Goal: Task Accomplishment & Management: Complete application form

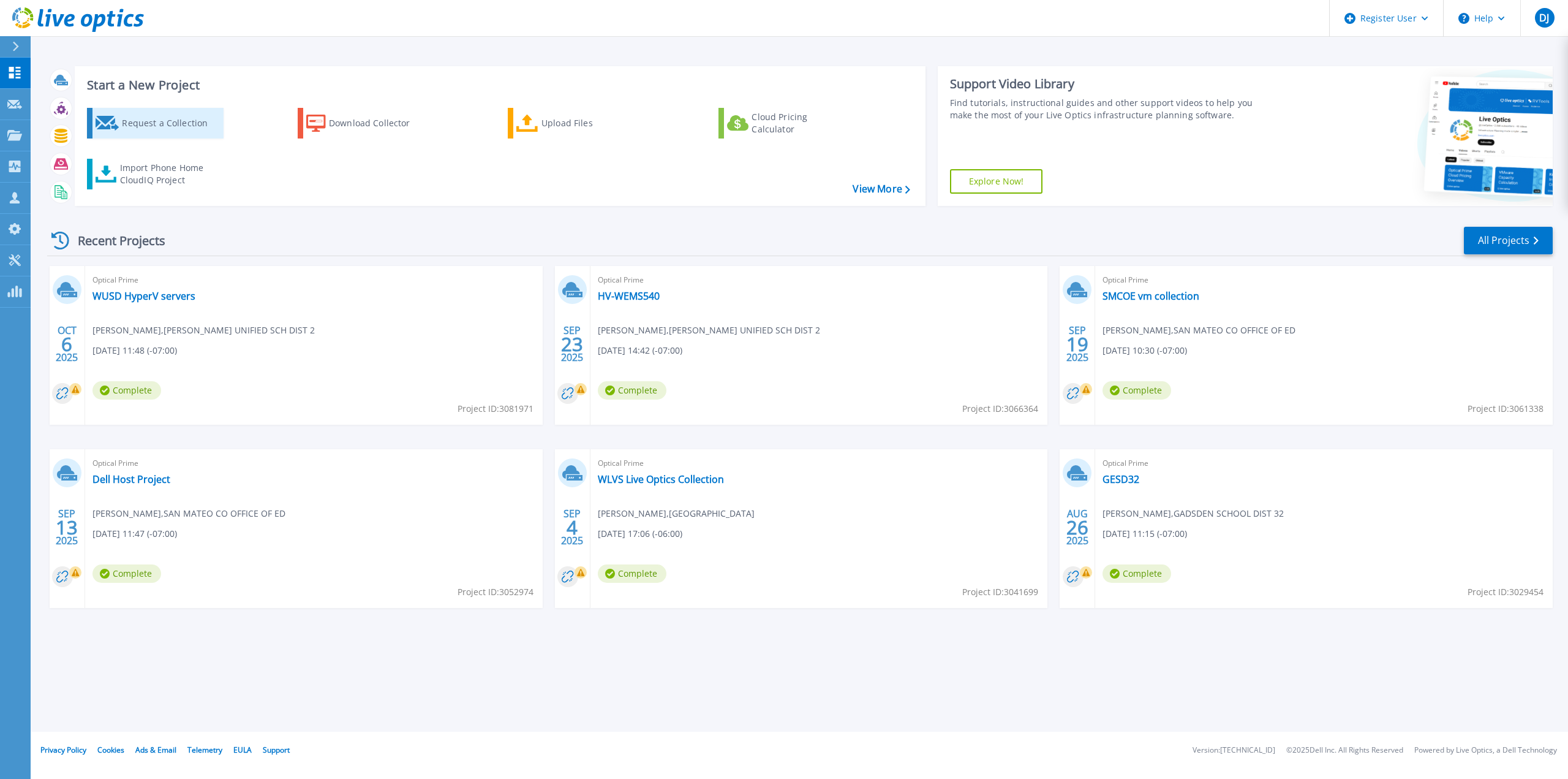
click at [131, 125] on div "Request a Collection" at bounding box center [171, 123] width 98 height 24
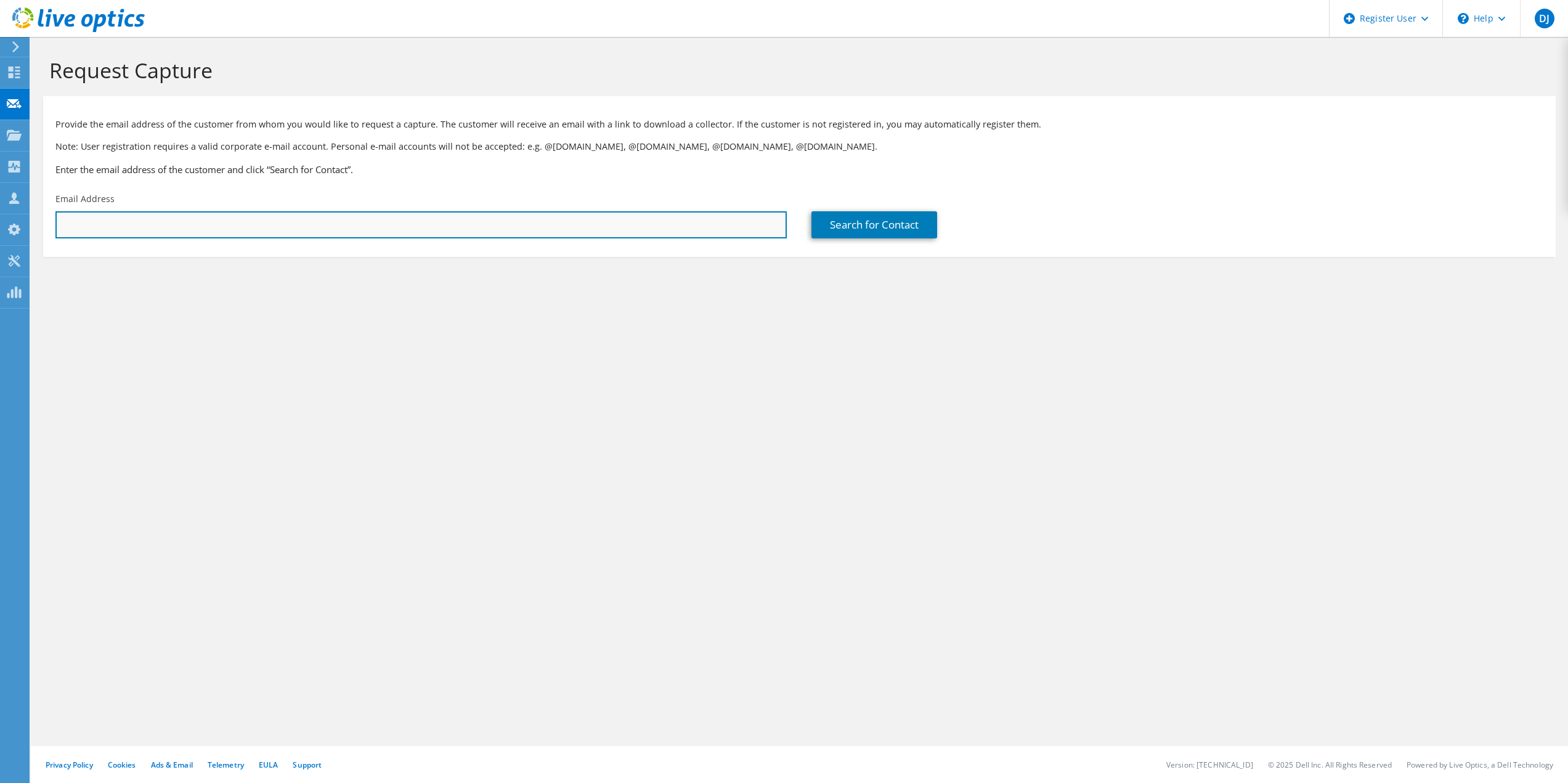
click at [481, 228] on input "text" at bounding box center [421, 225] width 732 height 27
paste input "[EMAIL_ADDRESS][DOMAIN_NAME]"
type input "[EMAIL_ADDRESS][DOMAIN_NAME]"
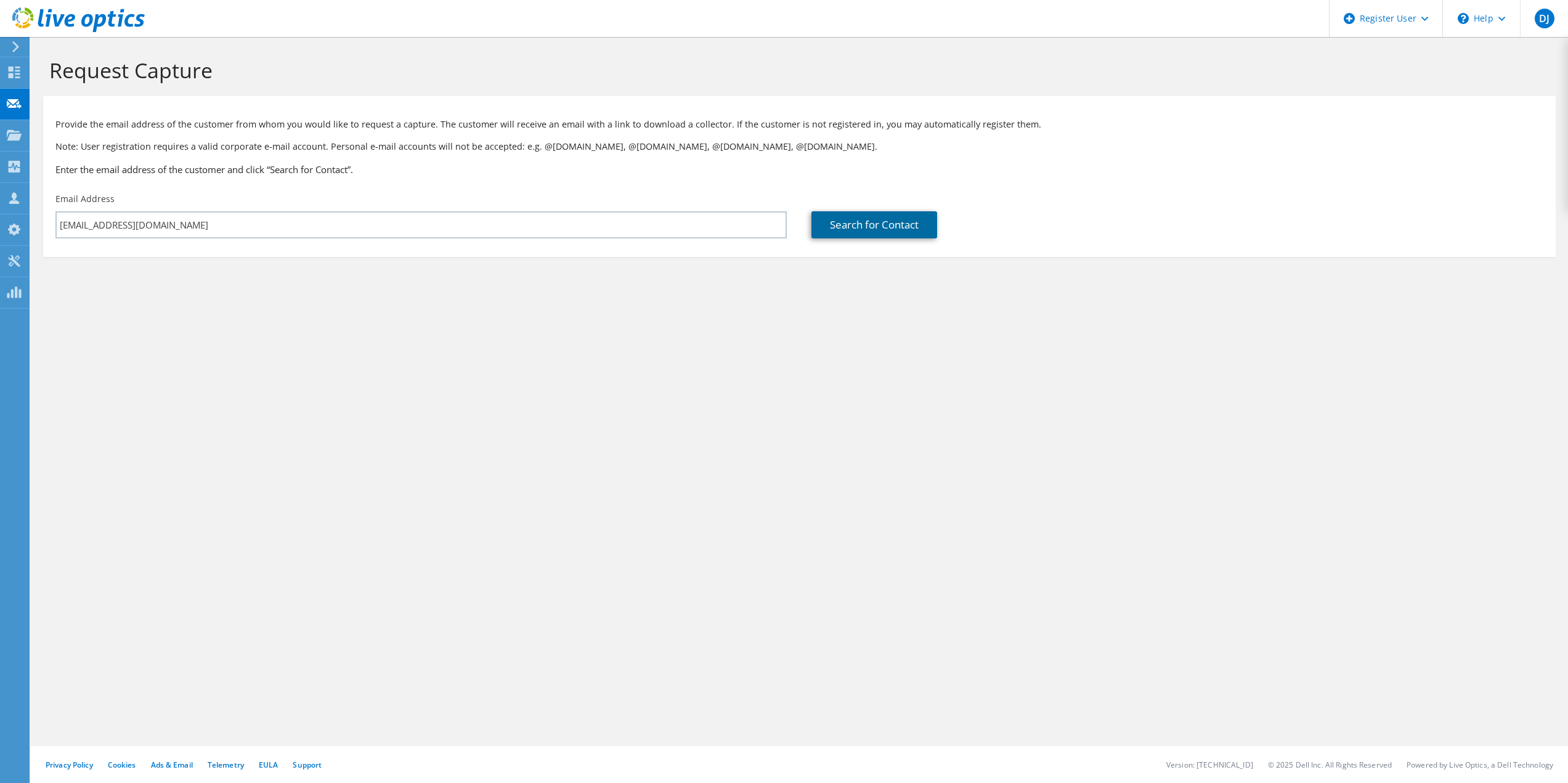
click at [862, 227] on link "Search for Contact" at bounding box center [874, 225] width 125 height 27
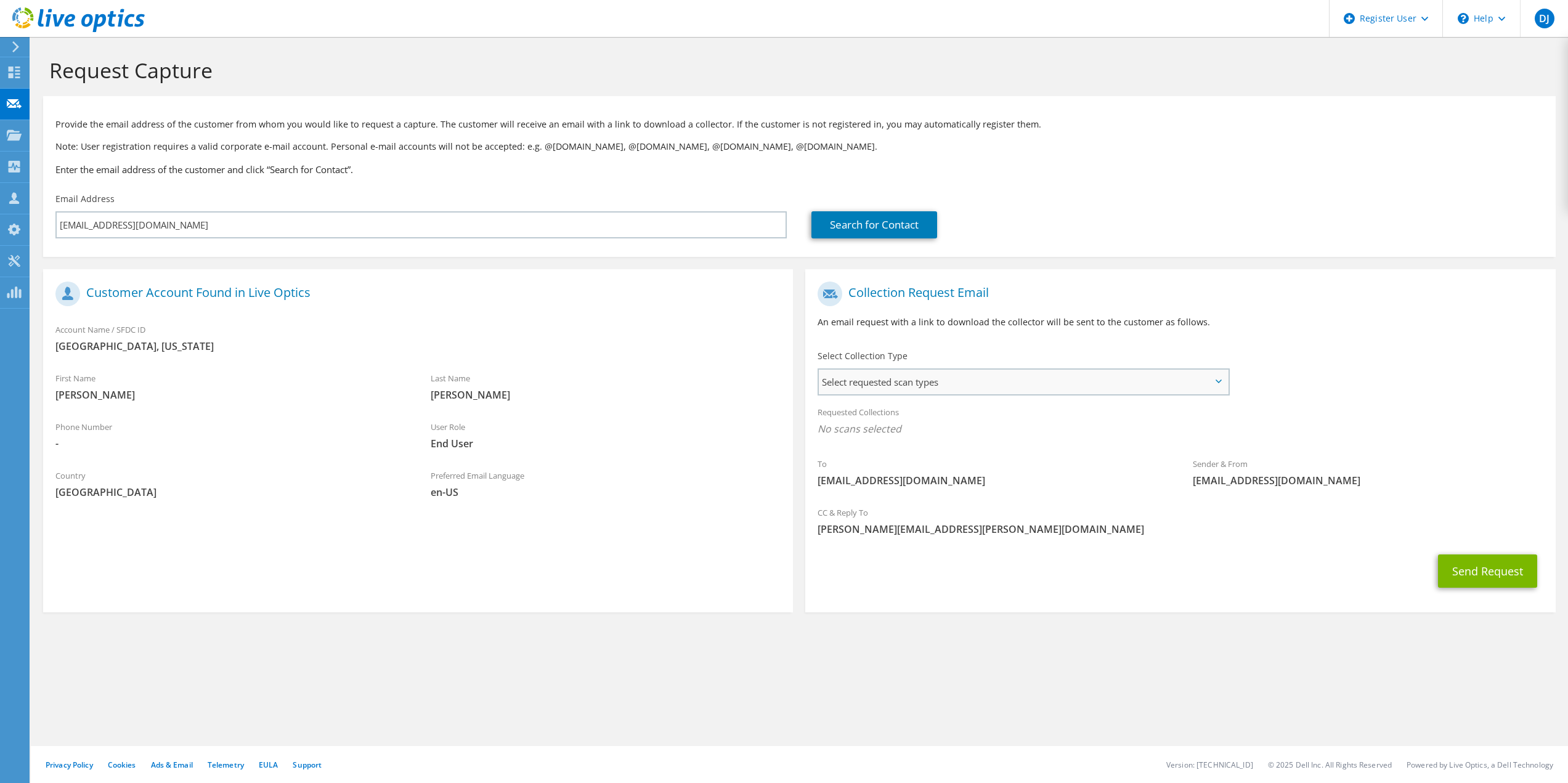
click at [867, 372] on span "Select requested scan types" at bounding box center [1023, 382] width 408 height 24
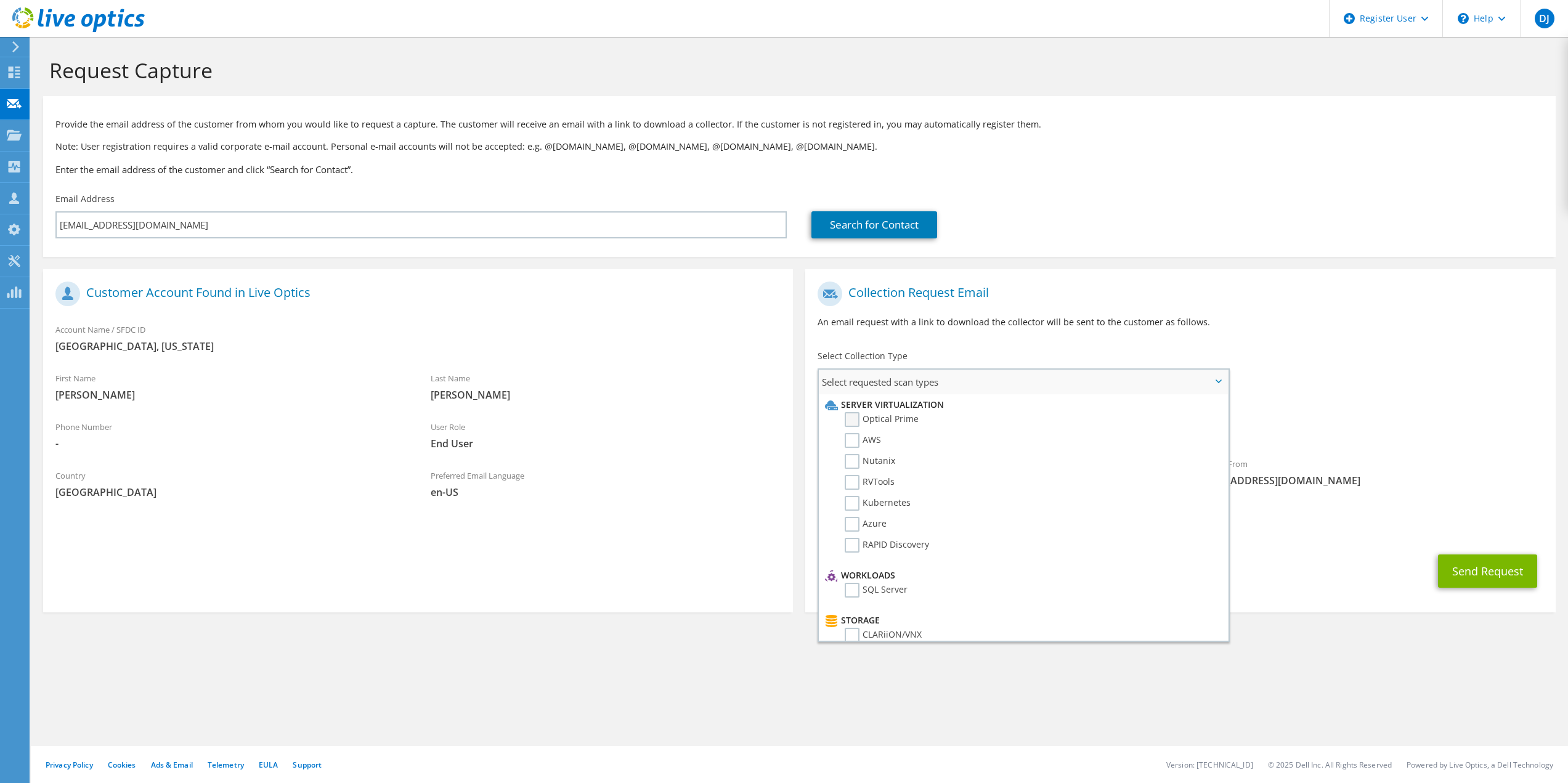
click at [868, 426] on label "Optical Prime" at bounding box center [881, 419] width 74 height 14
click at [0, 0] on input "Optical Prime" at bounding box center [0, 0] width 0 height 0
click at [1474, 582] on button "Send Request" at bounding box center [1487, 575] width 99 height 33
